Goal: Information Seeking & Learning: Compare options

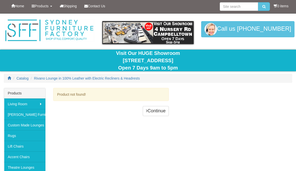
scroll to position [1, 0]
click at [39, 4] on link "Products" at bounding box center [42, 6] width 28 height 13
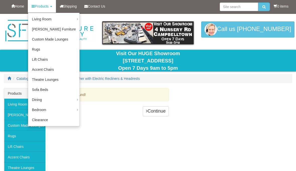
click at [45, 89] on link "Sofa Beds" at bounding box center [53, 89] width 51 height 10
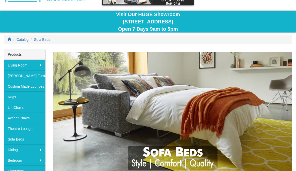
scroll to position [39, 0]
click at [25, 137] on link "Sofa Beds" at bounding box center [24, 138] width 41 height 11
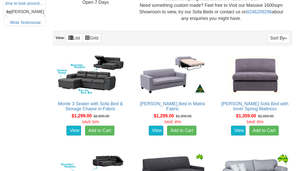
scroll to position [277, 0]
click at [105, 101] on link "Monte 3 Seater with Sofa Bed & Storage Chaise in Fabric" at bounding box center [90, 106] width 65 height 10
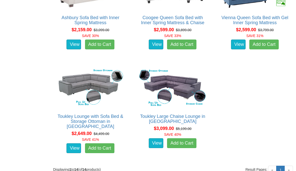
scroll to position [658, 0]
click at [108, 114] on link "Toukley Lounge with Sofa Bed & Storage Ottoman in [GEOGRAPHIC_DATA]" at bounding box center [91, 121] width 66 height 15
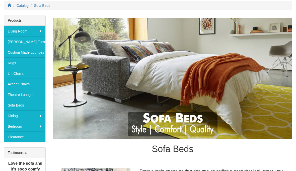
scroll to position [77, 0]
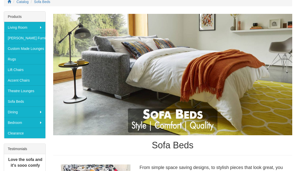
click at [20, 48] on link "Custom Made Lounges" at bounding box center [24, 48] width 41 height 11
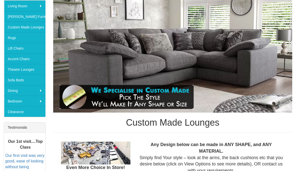
scroll to position [98, 0]
click at [22, 81] on link "Sofa Beds" at bounding box center [24, 79] width 41 height 11
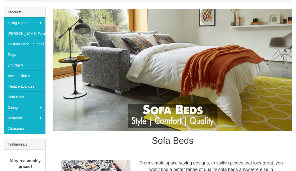
scroll to position [82, 0]
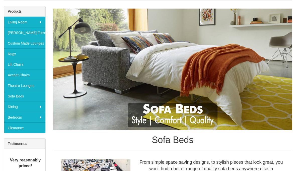
click at [22, 95] on link "Sofa Beds" at bounding box center [24, 95] width 41 height 11
